Goal: Information Seeking & Learning: Learn about a topic

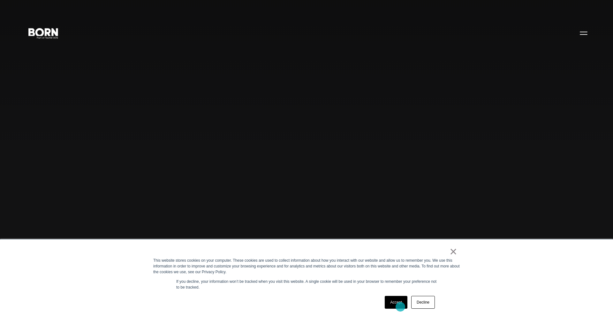
click at [400, 307] on link "Accept" at bounding box center [396, 302] width 23 height 13
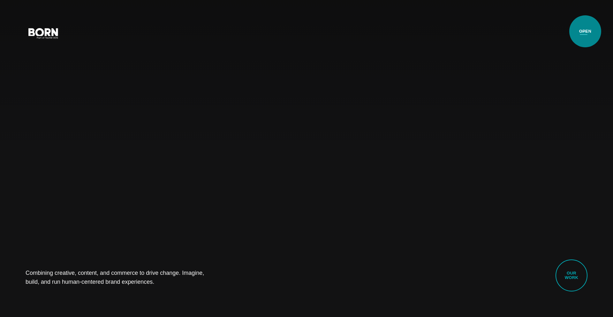
click at [585, 31] on button "Primary Menu" at bounding box center [583, 32] width 15 height 13
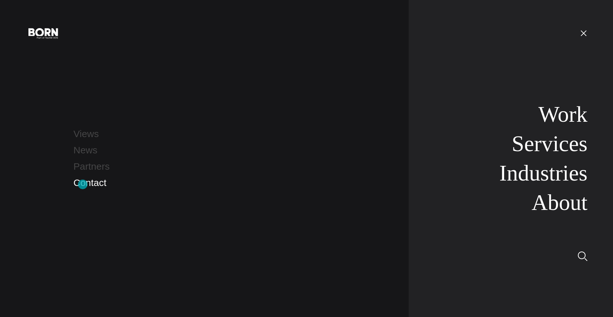
click at [83, 184] on link "Contact" at bounding box center [89, 182] width 33 height 11
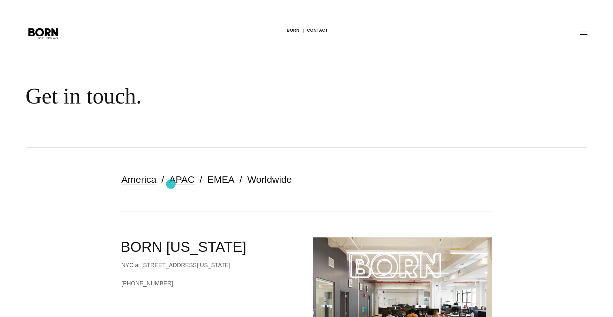
click at [171, 184] on link "APAC" at bounding box center [181, 179] width 25 height 11
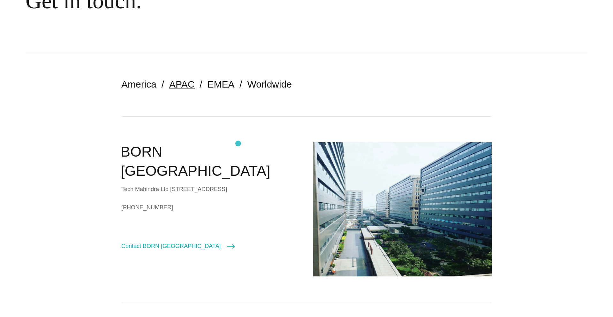
scroll to position [96, 0]
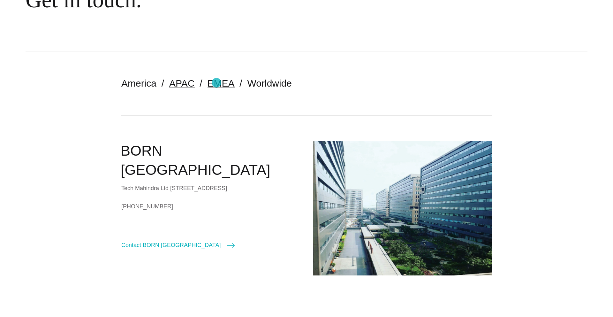
click at [216, 83] on link "EMEA" at bounding box center [221, 83] width 27 height 11
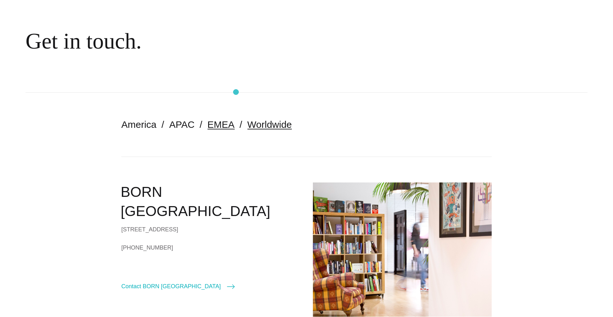
scroll to position [57, 0]
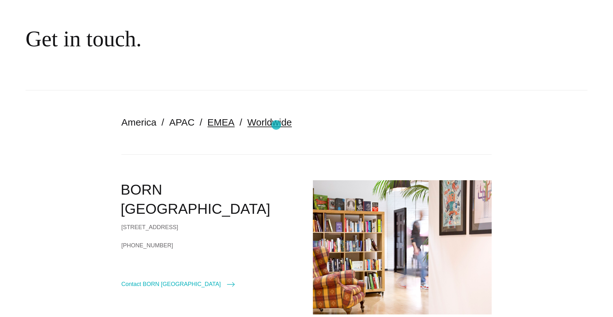
click at [276, 125] on link "Worldwide" at bounding box center [269, 122] width 45 height 11
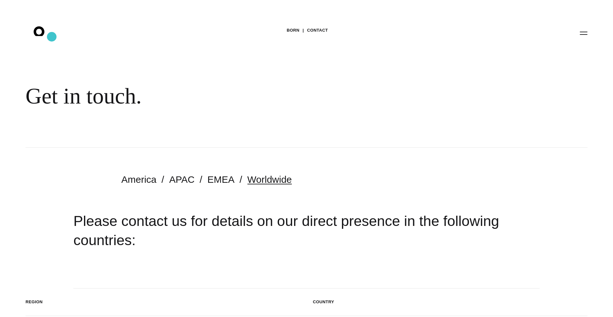
click at [52, 37] on icon ".st0{display:none;} .st1{display:inline;} .st2{font-family:'HelveticaNeue-Mediu…" at bounding box center [43, 33] width 41 height 17
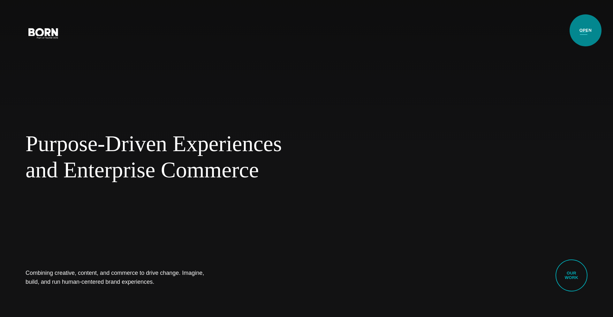
click at [586, 31] on button "Primary Menu" at bounding box center [583, 32] width 15 height 13
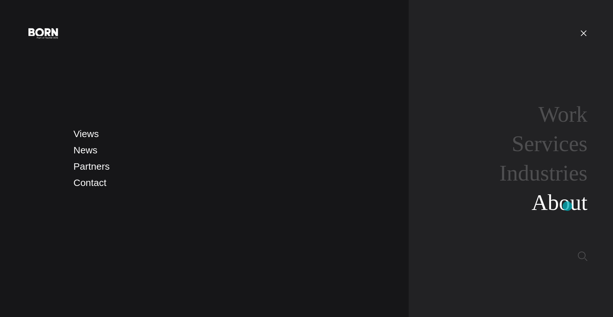
click at [567, 206] on link "About" at bounding box center [560, 202] width 56 height 25
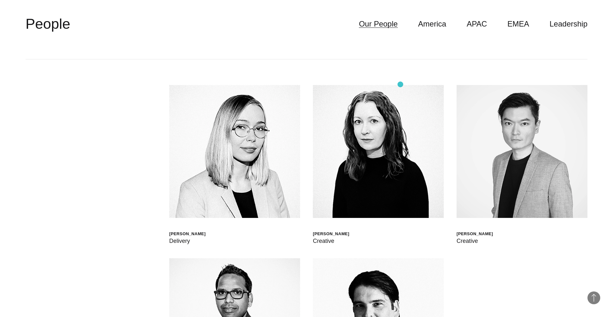
scroll to position [1997, 0]
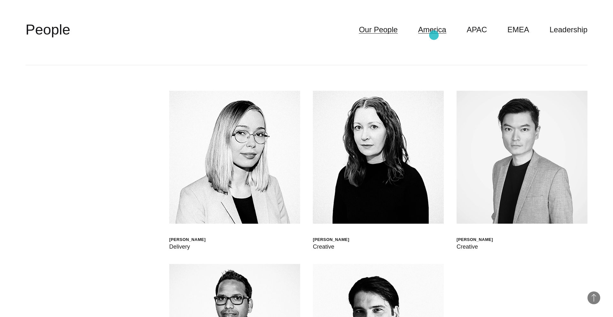
click at [434, 35] on link "America" at bounding box center [432, 30] width 28 height 12
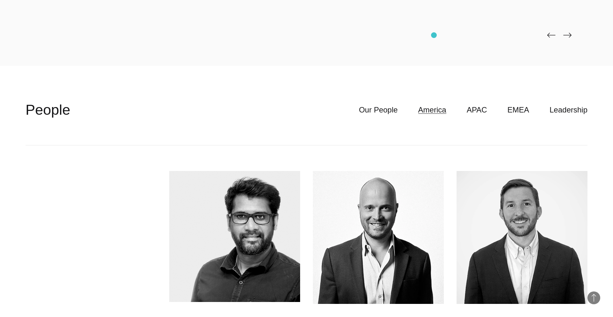
scroll to position [1906, 0]
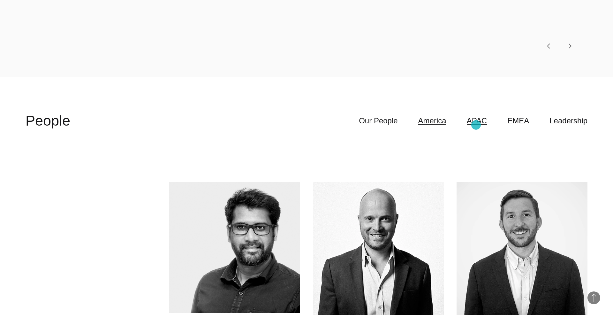
click at [476, 125] on link "APAC" at bounding box center [477, 121] width 20 height 12
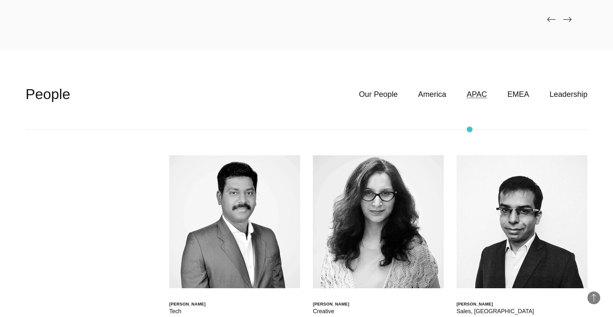
scroll to position [1930, 0]
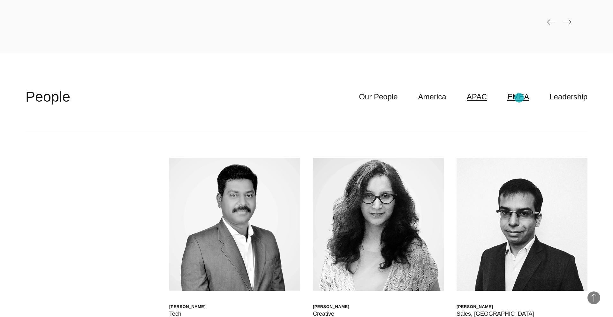
click at [519, 98] on link "EMEA" at bounding box center [518, 97] width 22 height 12
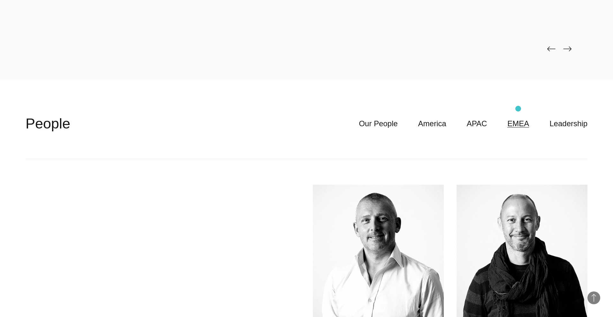
scroll to position [1866, 0]
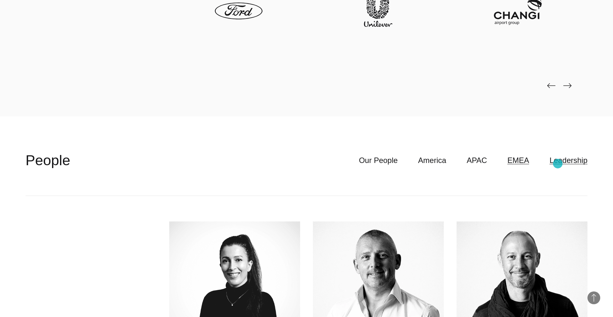
click at [558, 165] on link "Leadership" at bounding box center [569, 160] width 38 height 12
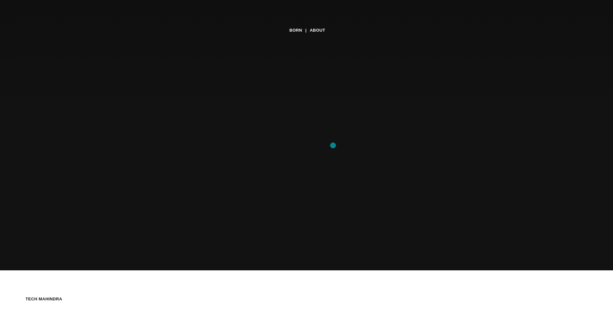
scroll to position [0, 0]
